Goal: Task Accomplishment & Management: Use online tool/utility

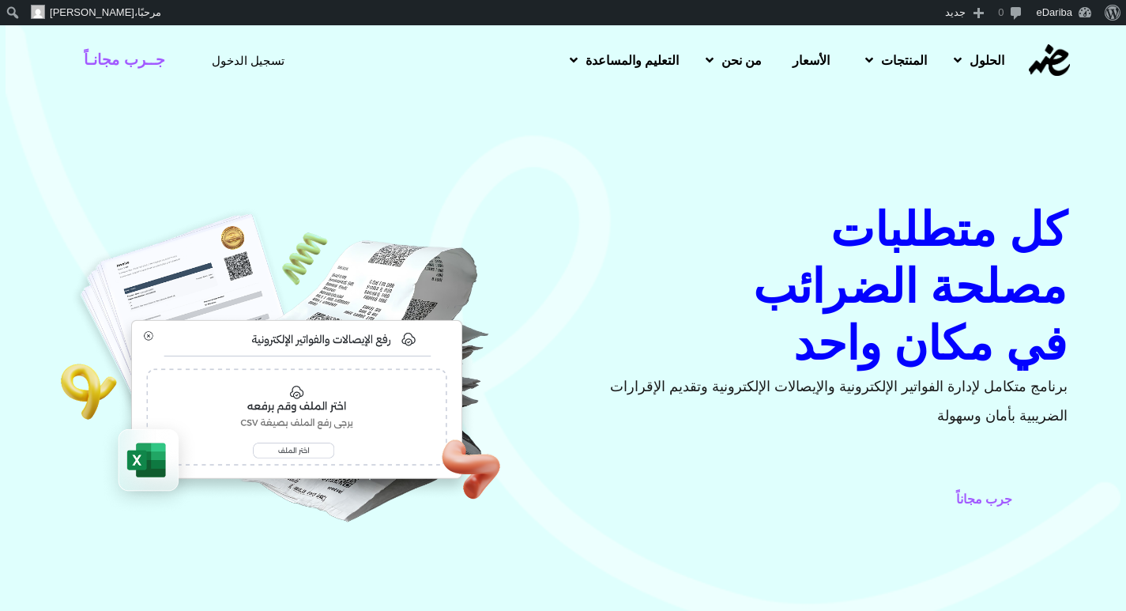
click at [230, 62] on span "تسجيل الدخول" at bounding box center [248, 61] width 73 height 12
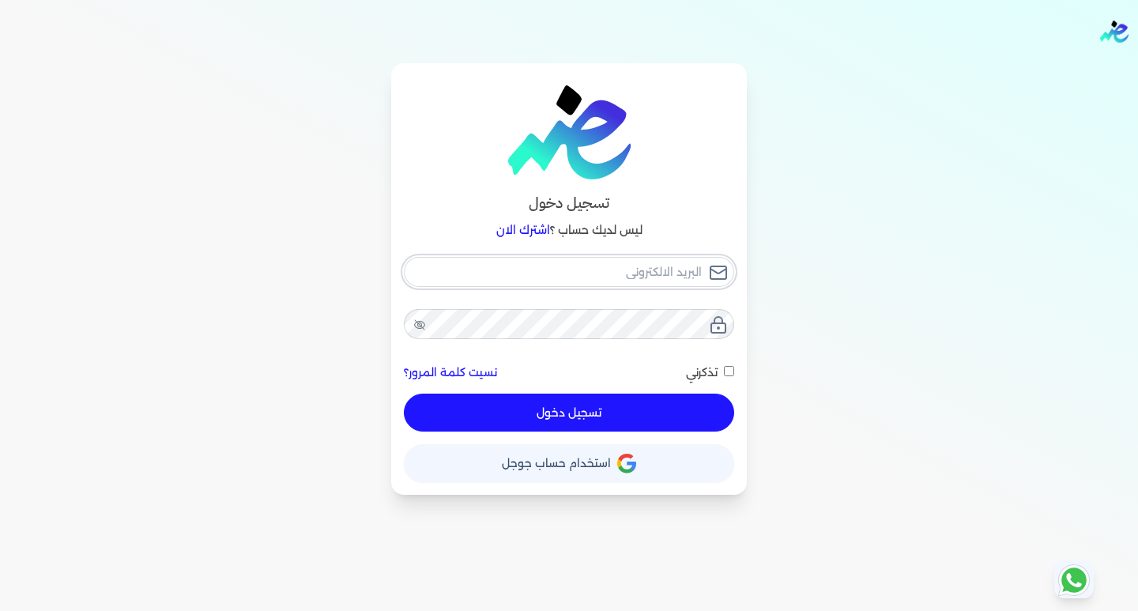
type input "hello@ensoulify.com"
click at [608, 417] on div "hello@ensoulify.com نسيت كلمة المرور؟ تذكرني تسجيل دخول" at bounding box center [569, 344] width 330 height 175
click at [418, 320] on icon at bounding box center [419, 325] width 13 height 13
click at [519, 413] on button "تسجيل دخول" at bounding box center [569, 413] width 330 height 38
checkbox input "false"
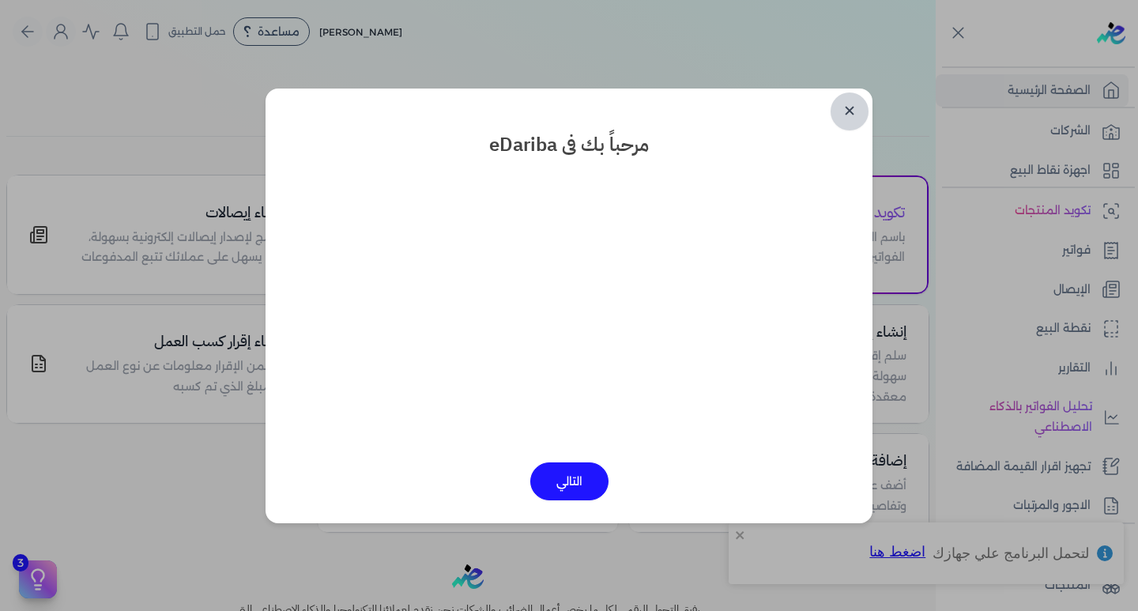
click at [838, 112] on link "✕" at bounding box center [850, 111] width 38 height 38
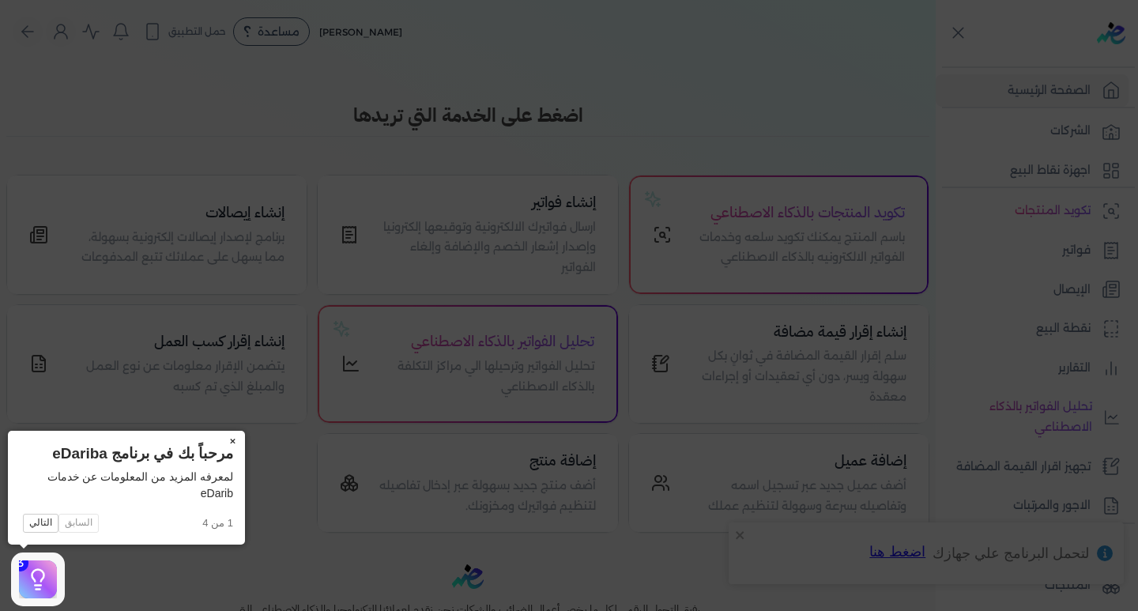
click at [231, 439] on button "×" at bounding box center [232, 442] width 25 height 22
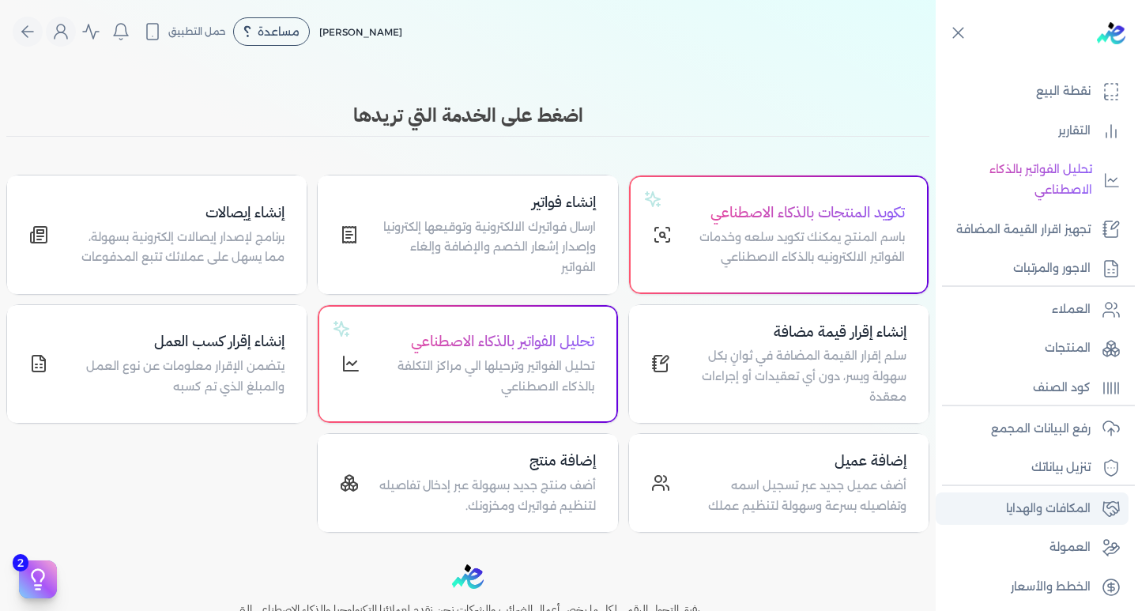
scroll to position [243, 0]
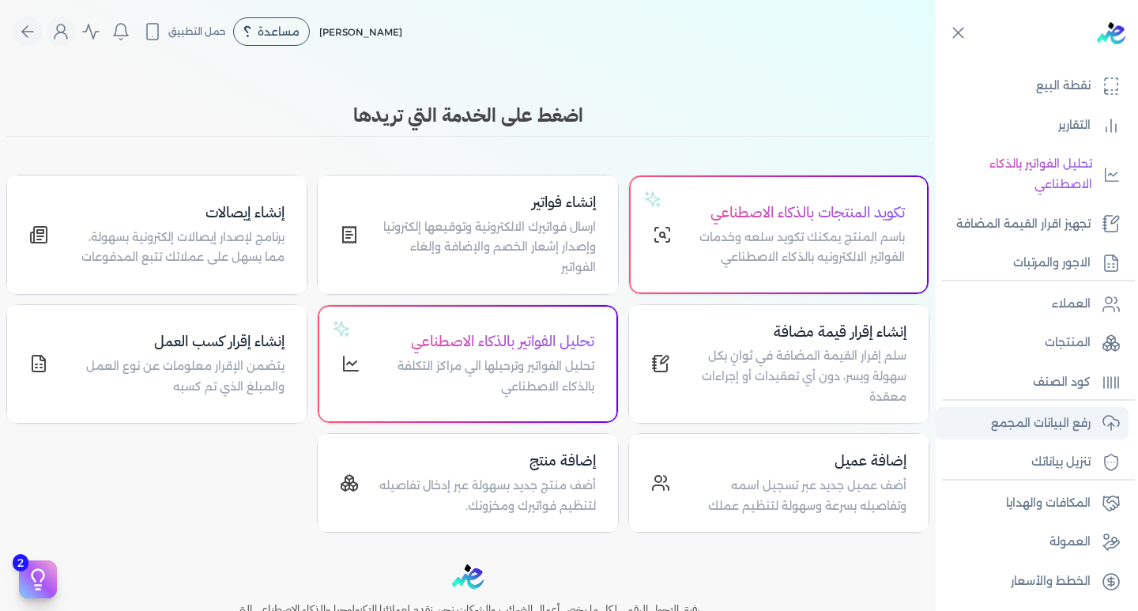
click at [1068, 412] on link "رفع البيانات المجمع" at bounding box center [1032, 423] width 193 height 33
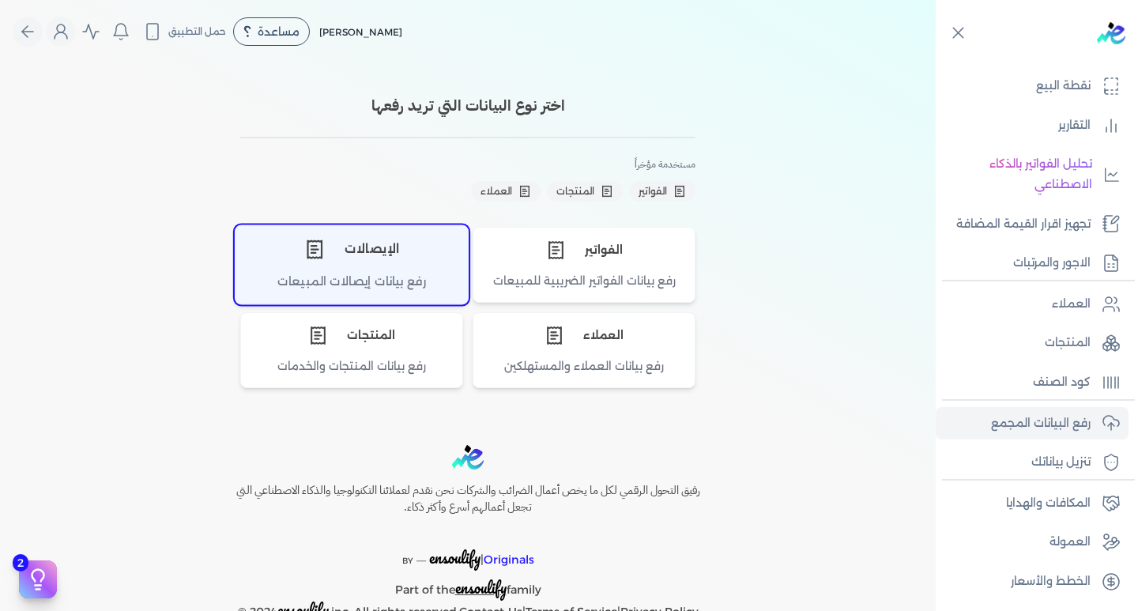
click at [339, 270] on div "الإيصالات" at bounding box center [352, 248] width 232 height 47
